Goal: Information Seeking & Learning: Learn about a topic

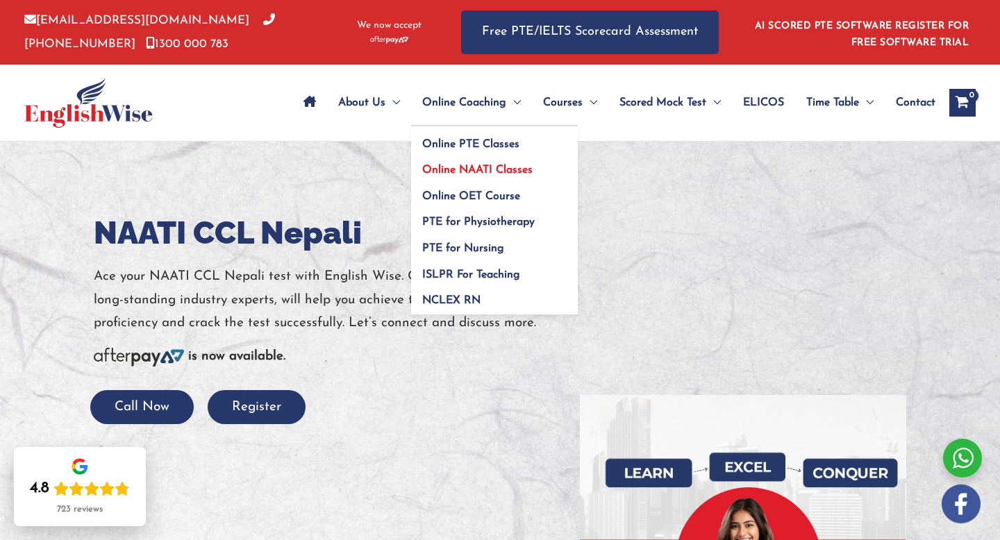
click at [493, 167] on span "Online NAATI Classes" at bounding box center [477, 170] width 110 height 11
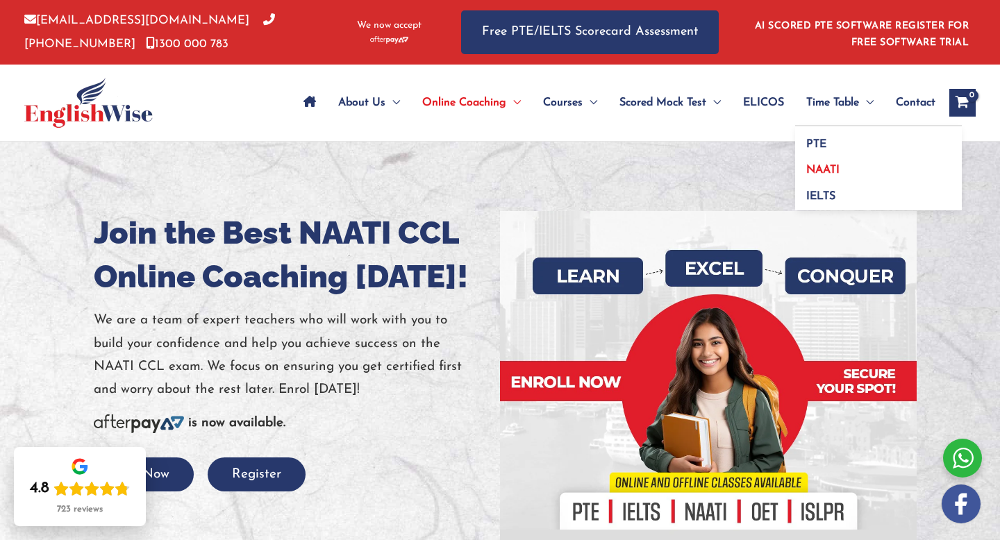
click at [834, 168] on span "NAATI" at bounding box center [823, 170] width 33 height 11
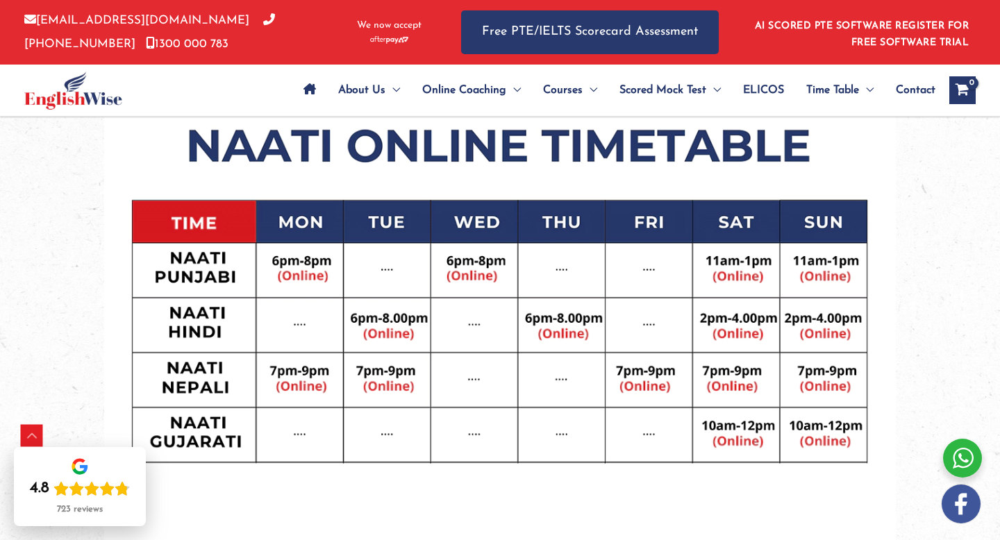
scroll to position [676, 0]
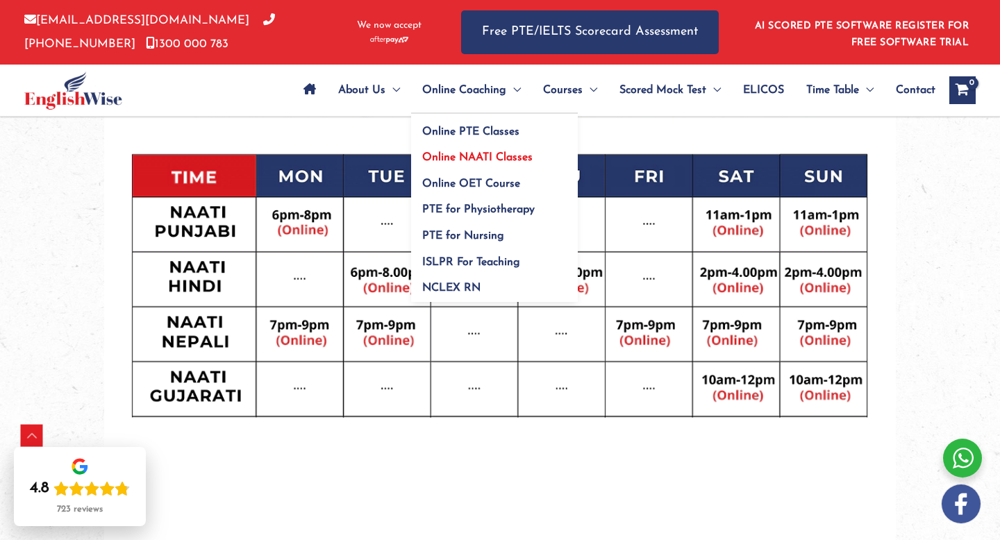
click at [478, 156] on span "Online NAATI Classes" at bounding box center [477, 157] width 110 height 11
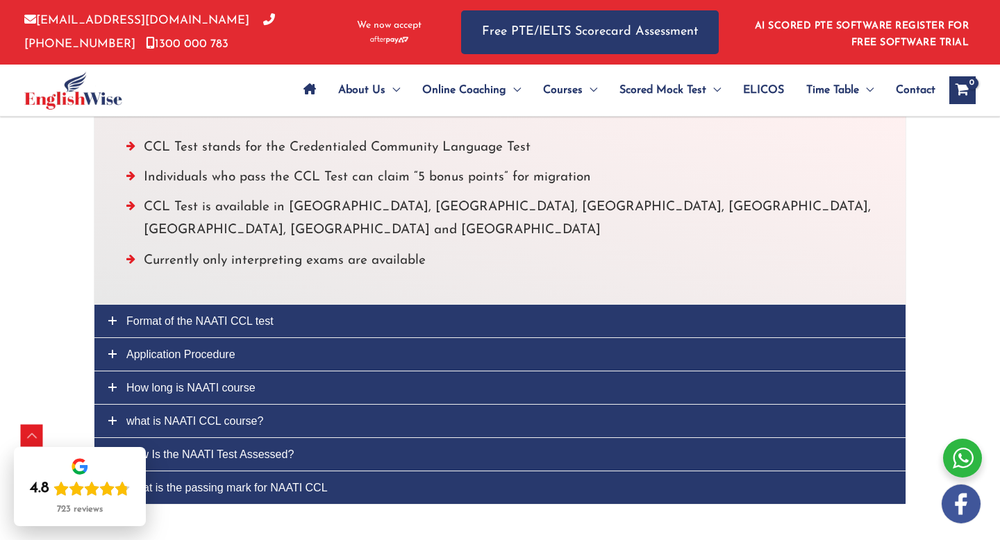
scroll to position [3722, 0]
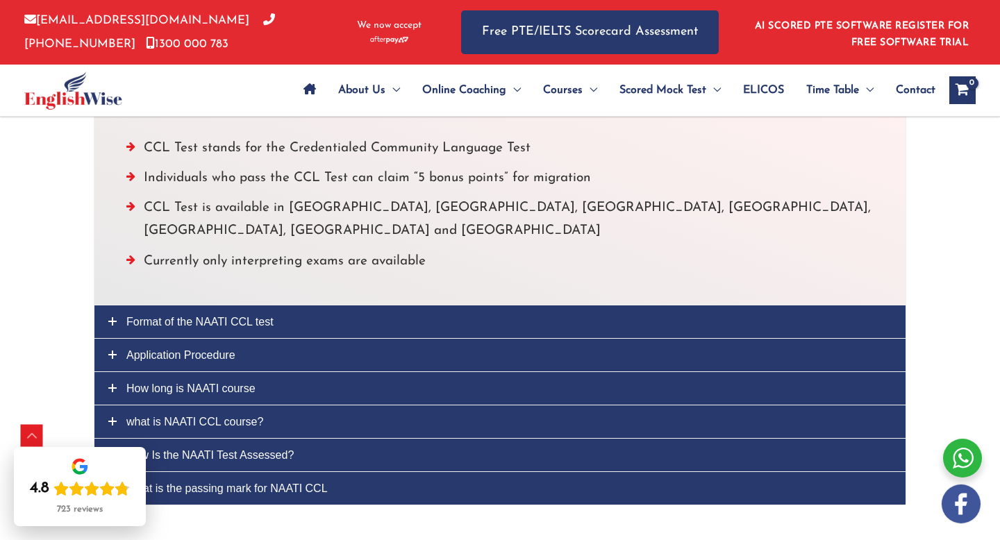
click at [115, 317] on icon at bounding box center [112, 321] width 8 height 8
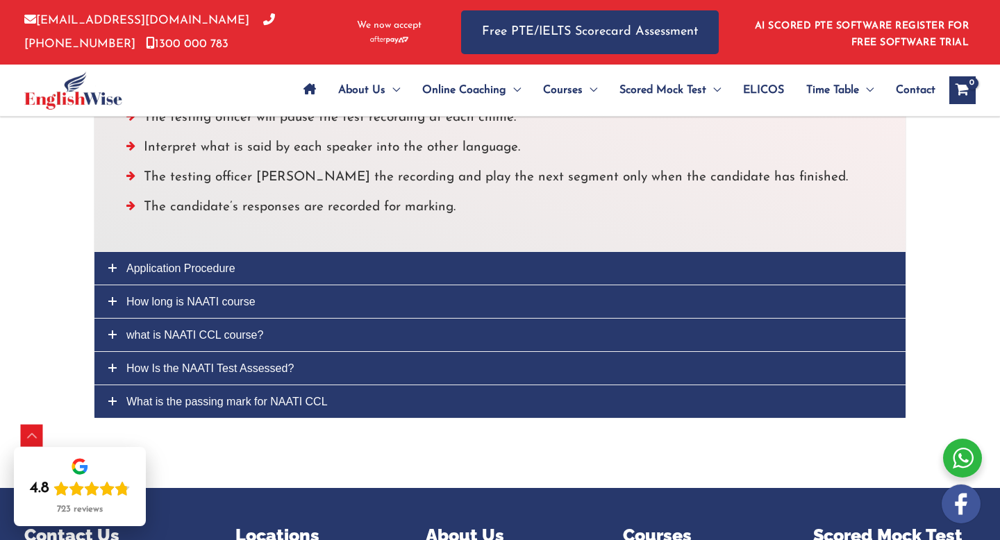
scroll to position [3937, 0]
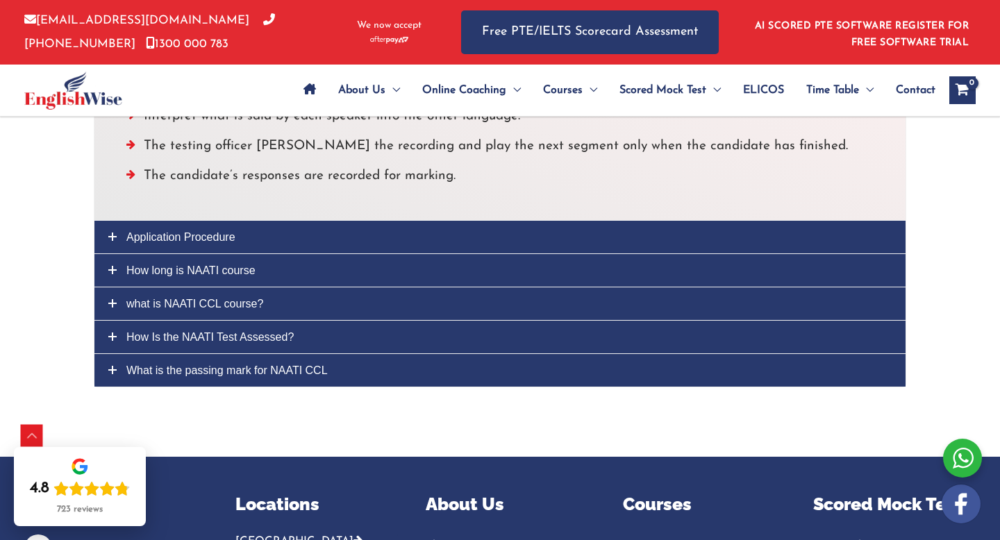
click at [126, 265] on span "How long is NAATI course" at bounding box center [190, 271] width 129 height 12
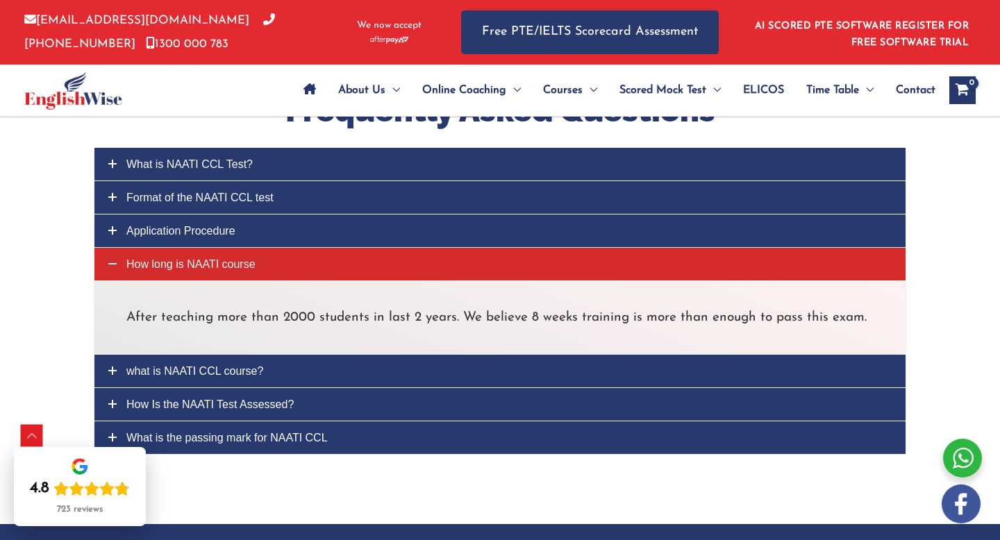
scroll to position [3654, 0]
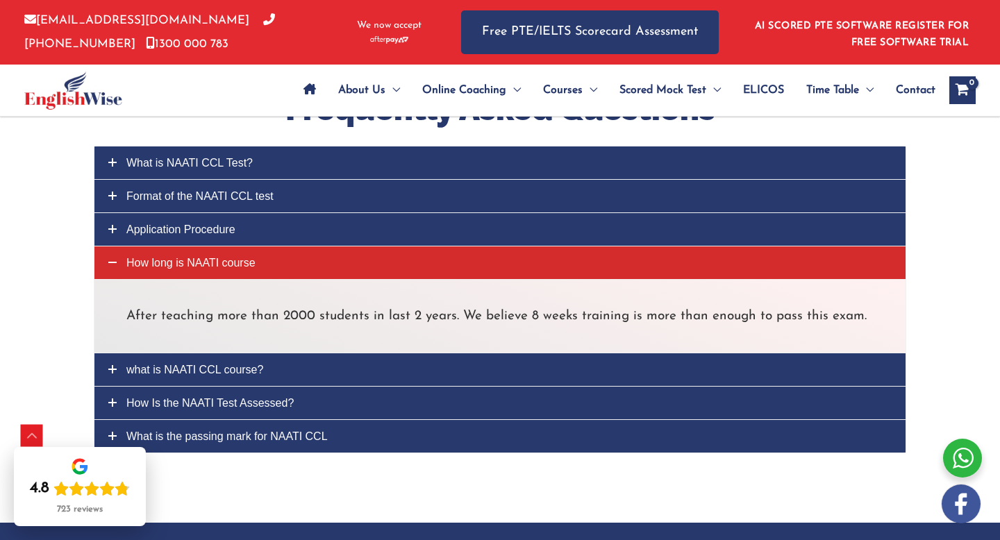
click at [115, 258] on icon at bounding box center [112, 262] width 8 height 8
click at [117, 354] on link "what is NAATI CCL course?" at bounding box center [499, 370] width 811 height 33
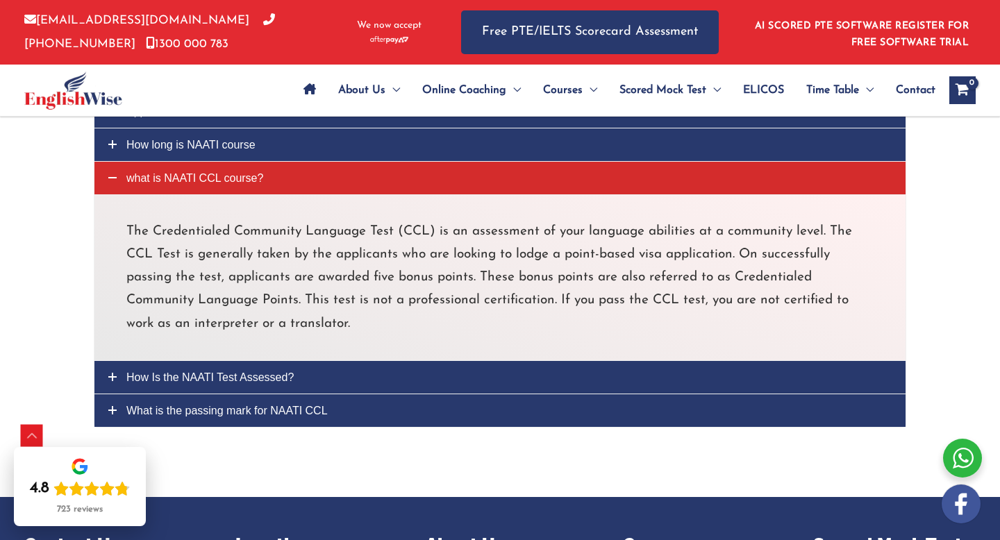
scroll to position [3782, 0]
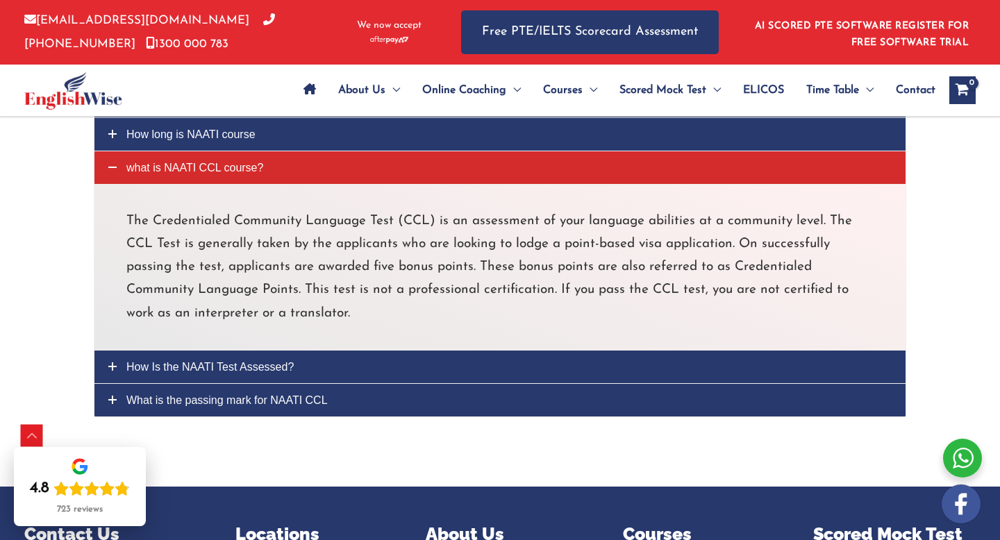
click at [119, 351] on link "How Is the NAATI Test Assessed?" at bounding box center [499, 367] width 811 height 33
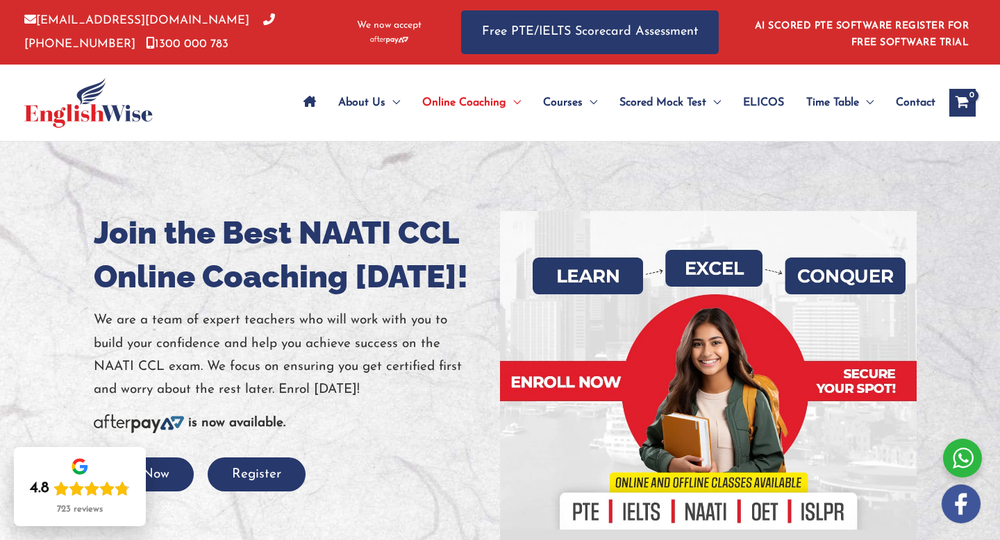
scroll to position [4, 0]
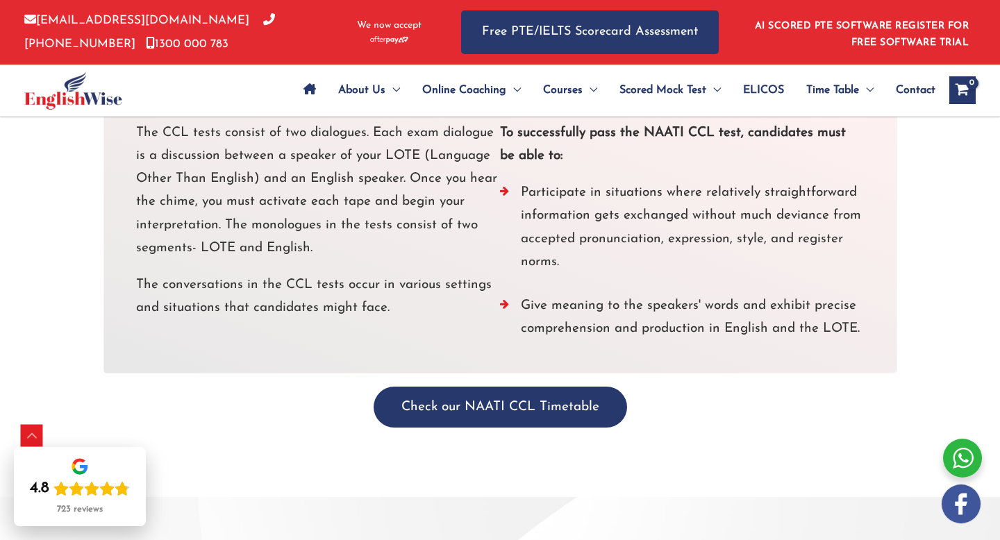
scroll to position [2477, 0]
